Goal: Transaction & Acquisition: Download file/media

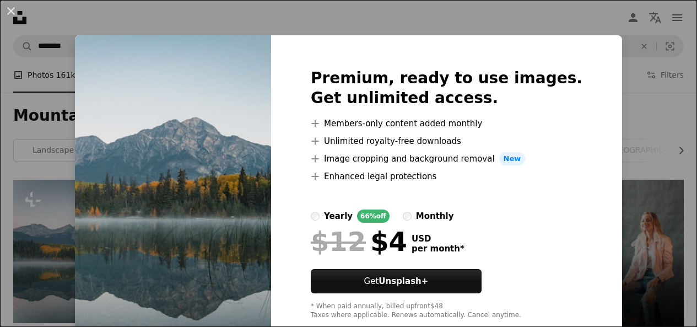
scroll to position [110, 0]
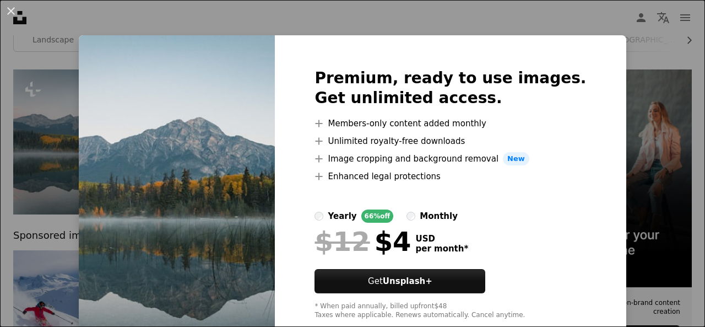
click at [634, 88] on div "An X shape Premium, ready to use images. Get unlimited access. A plus sign Memb…" at bounding box center [352, 163] width 705 height 327
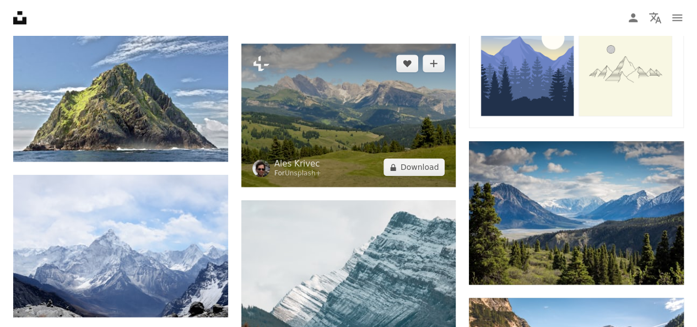
scroll to position [661, 0]
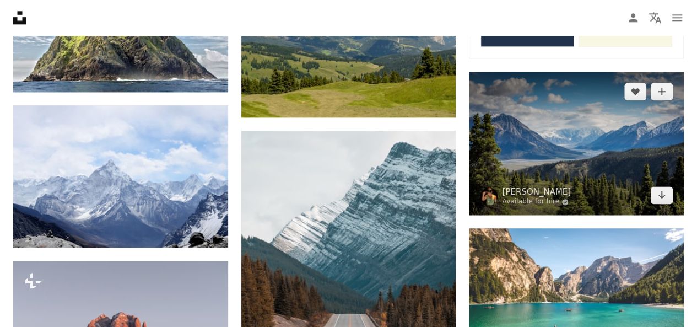
click at [660, 201] on link "Arrow pointing down" at bounding box center [661, 195] width 22 height 18
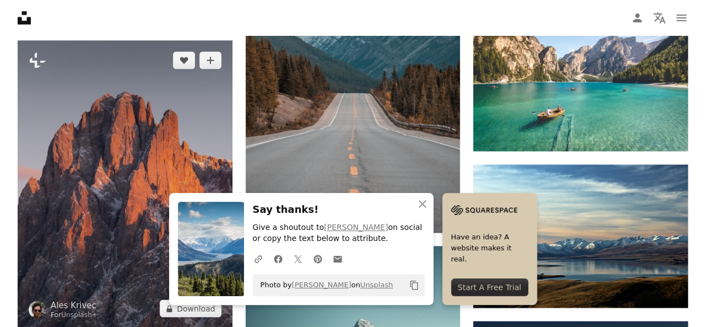
scroll to position [991, 0]
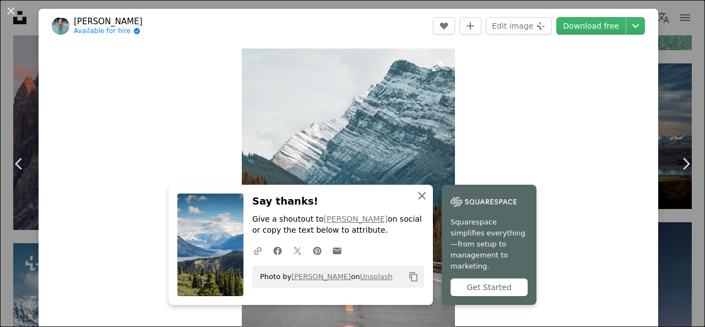
drag, startPoint x: 414, startPoint y: 206, endPoint x: 387, endPoint y: 188, distance: 33.0
click at [415, 202] on icon "An X shape" at bounding box center [421, 195] width 13 height 13
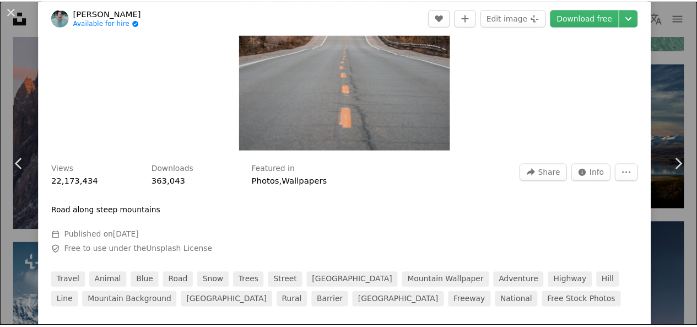
scroll to position [220, 0]
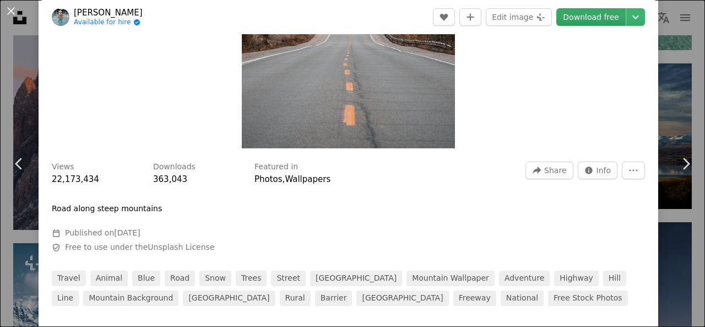
click at [570, 20] on link "Download free" at bounding box center [590, 17] width 69 height 18
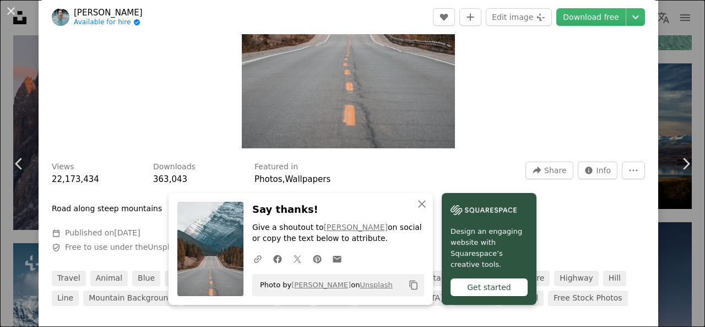
drag, startPoint x: 0, startPoint y: 60, endPoint x: 1, endPoint y: 41, distance: 19.3
click at [0, 60] on div "An X shape Chevron left Chevron right [PERSON_NAME] Available for hire A checkm…" at bounding box center [352, 163] width 705 height 327
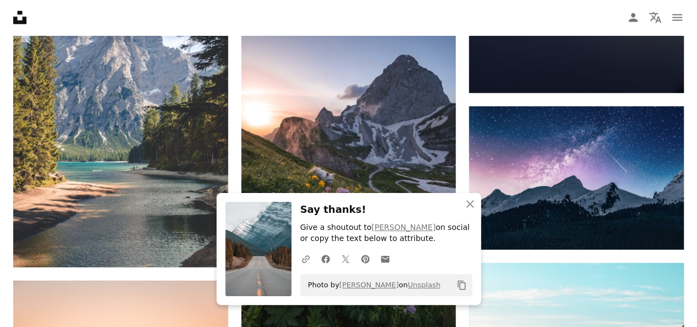
scroll to position [1432, 0]
